Goal: Task Accomplishment & Management: Use online tool/utility

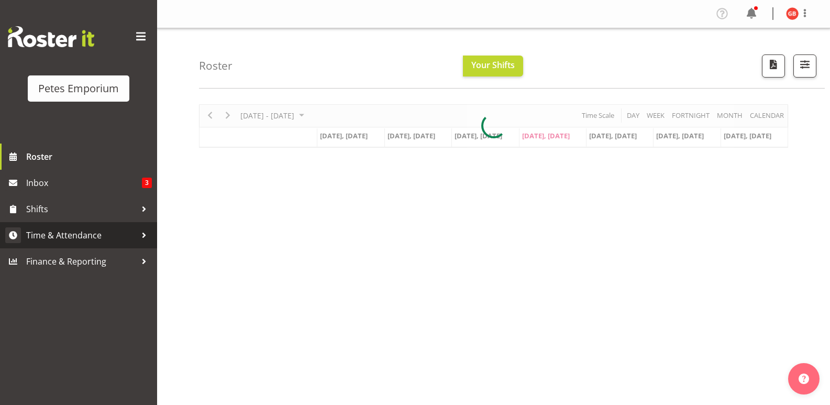
click at [72, 223] on link "Time & Attendance" at bounding box center [78, 235] width 157 height 26
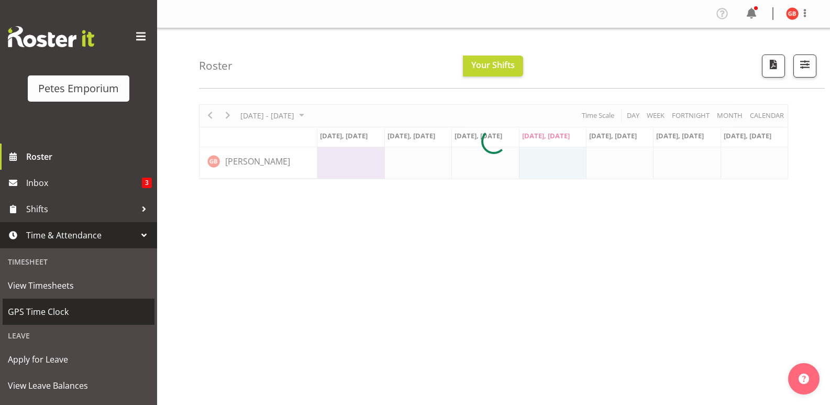
click at [51, 307] on span "GPS Time Clock" at bounding box center [78, 312] width 141 height 16
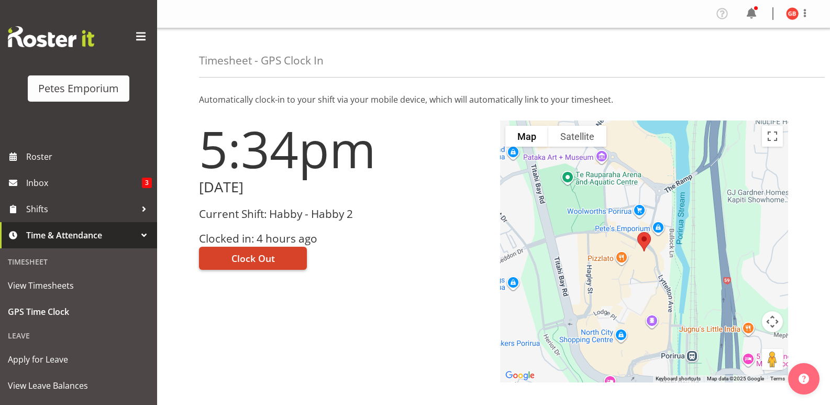
click at [275, 253] on button "Clock Out" at bounding box center [253, 258] width 108 height 23
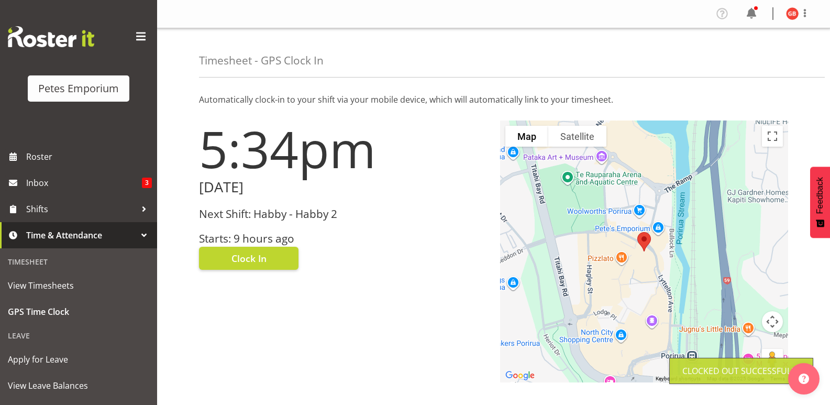
click at [788, 15] on img at bounding box center [792, 13] width 13 height 13
click at [737, 63] on link "Log Out" at bounding box center [761, 55] width 101 height 19
